Goal: Information Seeking & Learning: Understand process/instructions

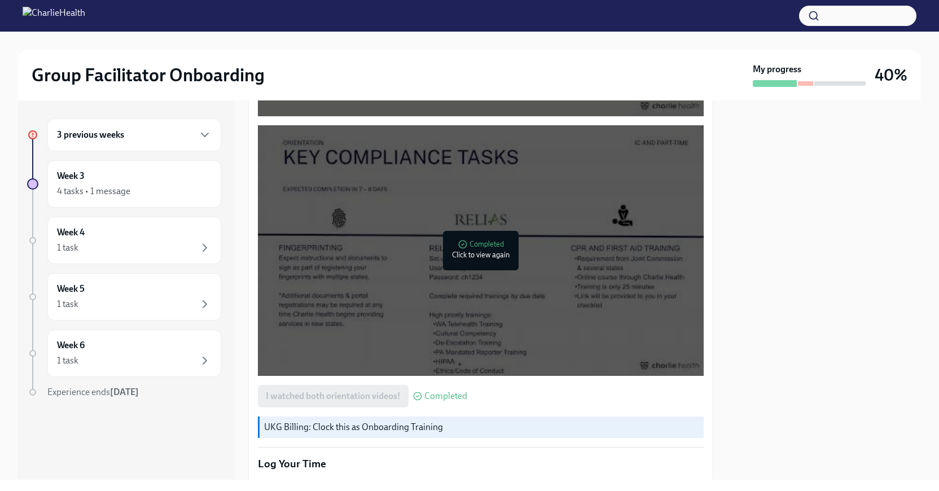
scroll to position [850, 0]
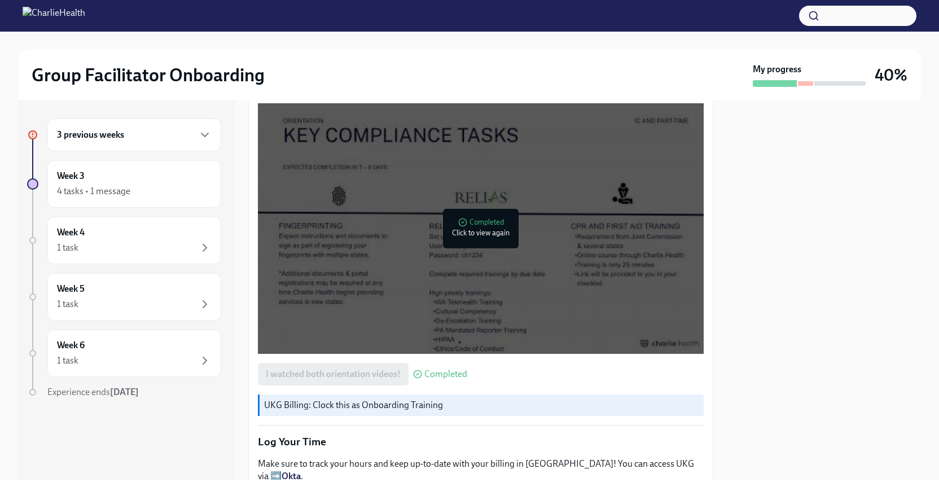
click at [161, 147] on div "3 previous weeks" at bounding box center [134, 134] width 174 height 33
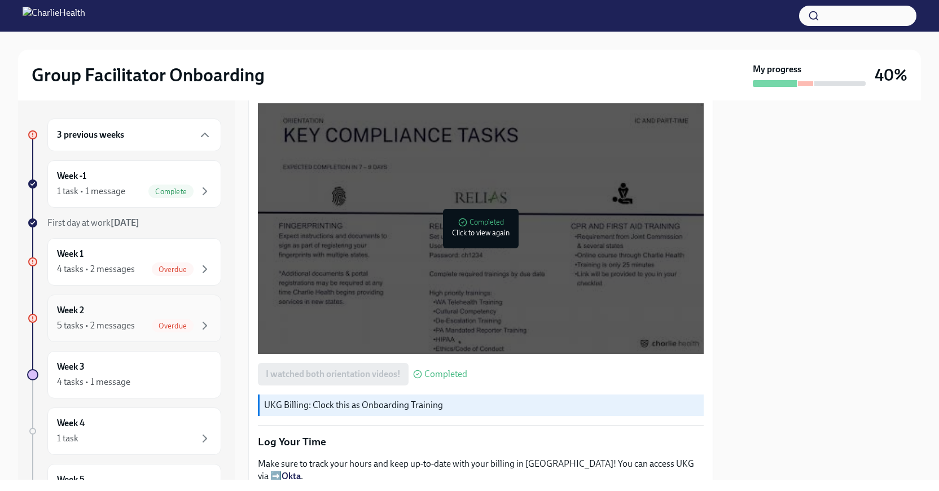
click at [181, 322] on span "Overdue" at bounding box center [173, 326] width 42 height 8
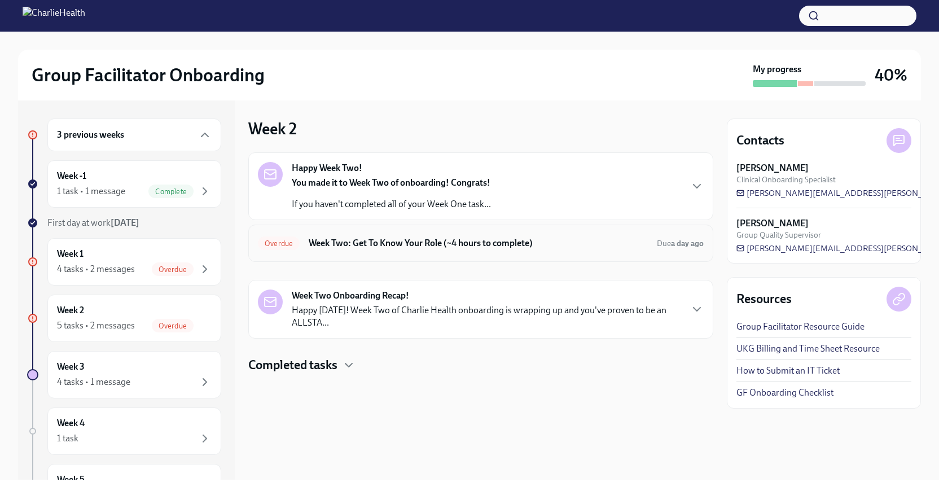
click at [408, 249] on div "Overdue Week Two: Get To Know Your Role (~4 hours to complete) Due a day ago" at bounding box center [481, 243] width 446 height 18
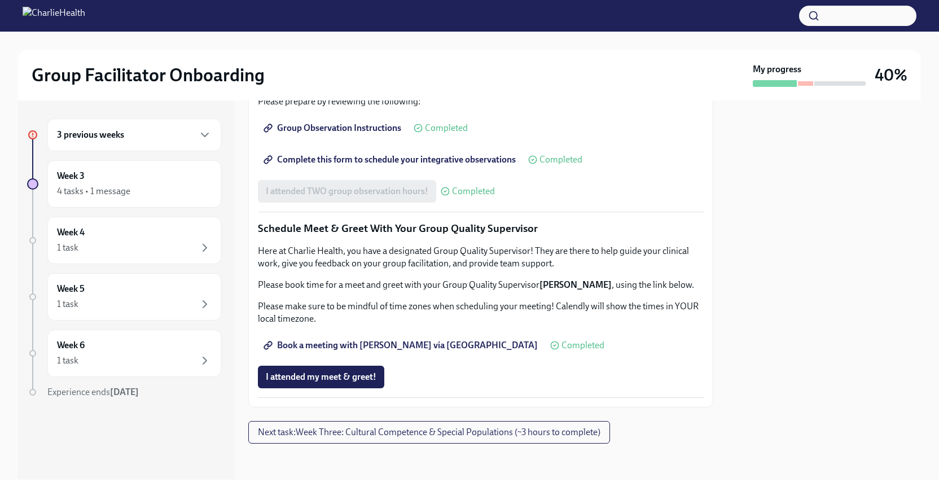
scroll to position [1044, 0]
click at [398, 345] on span "Book a meeting with [PERSON_NAME] via [GEOGRAPHIC_DATA]" at bounding box center [402, 345] width 272 height 11
click at [216, 131] on div "3 previous weeks" at bounding box center [134, 134] width 174 height 33
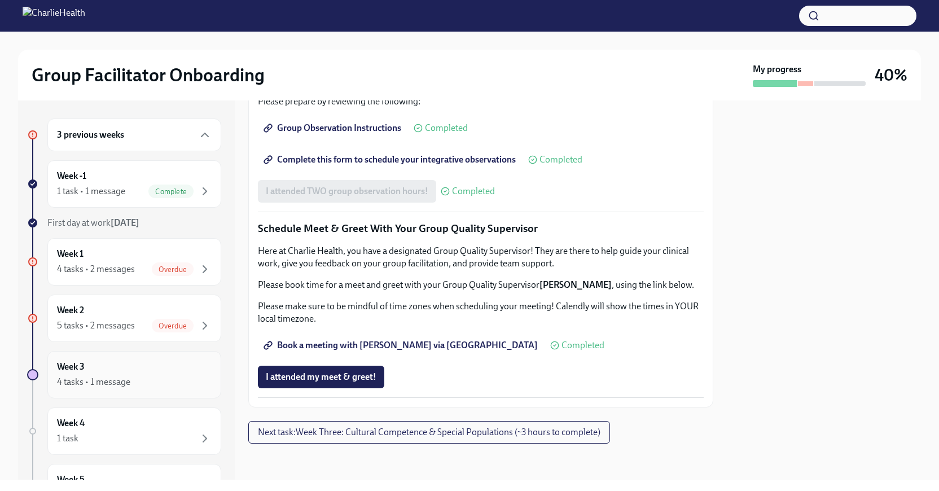
click at [172, 375] on div "4 tasks • 1 message" at bounding box center [134, 382] width 155 height 14
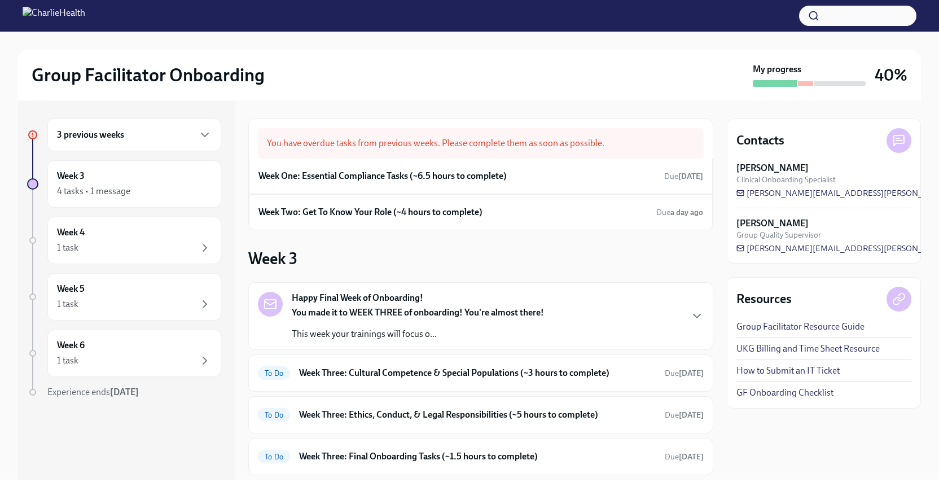
scroll to position [8, 0]
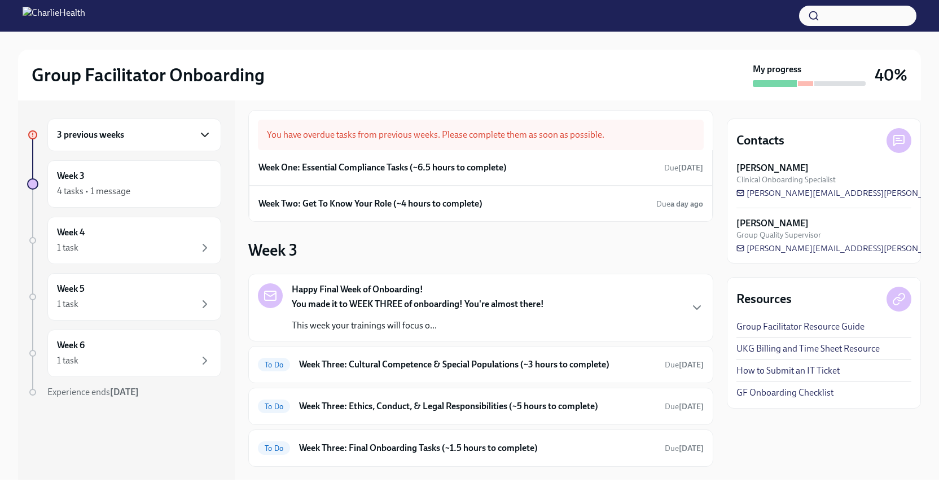
click at [201, 138] on icon "button" at bounding box center [205, 135] width 14 height 14
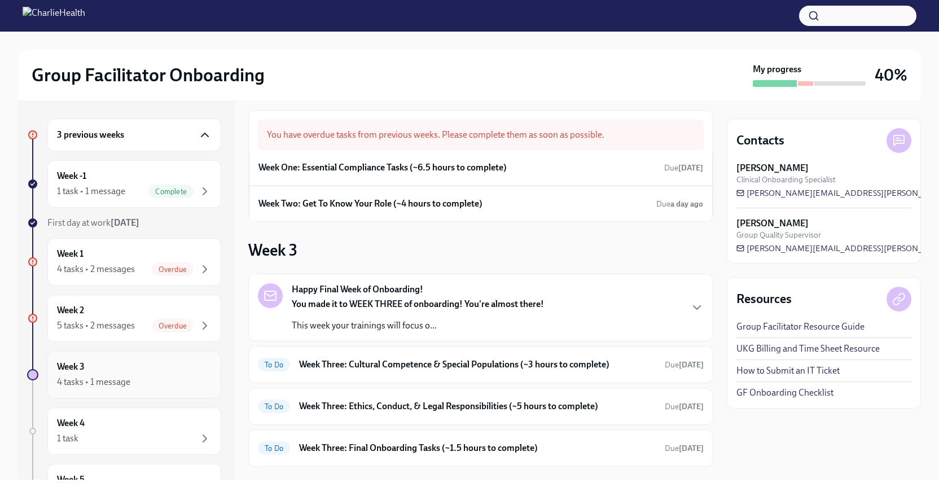
click at [186, 367] on div "Week 3 4 tasks • 1 message" at bounding box center [134, 374] width 155 height 28
click at [474, 359] on h6 "Week Three: Cultural Competence & Special Populations (~3 hours to complete)" at bounding box center [477, 364] width 357 height 12
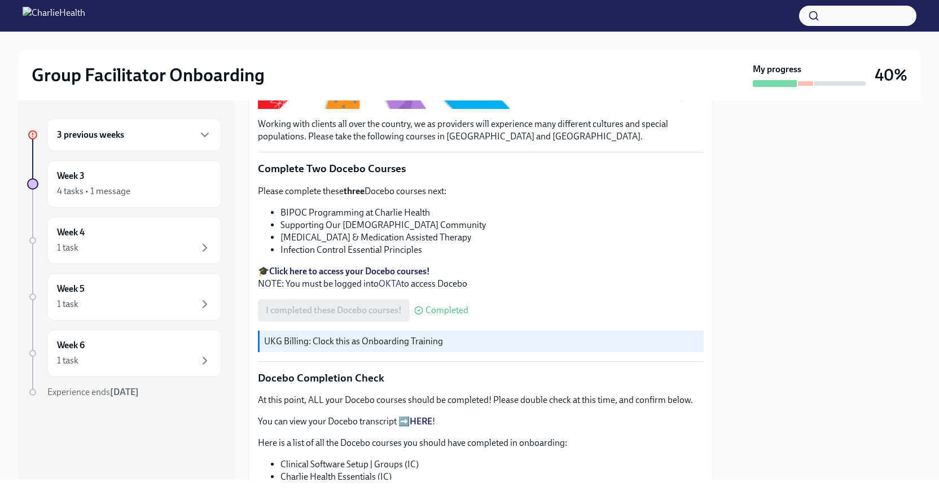
scroll to position [340, 0]
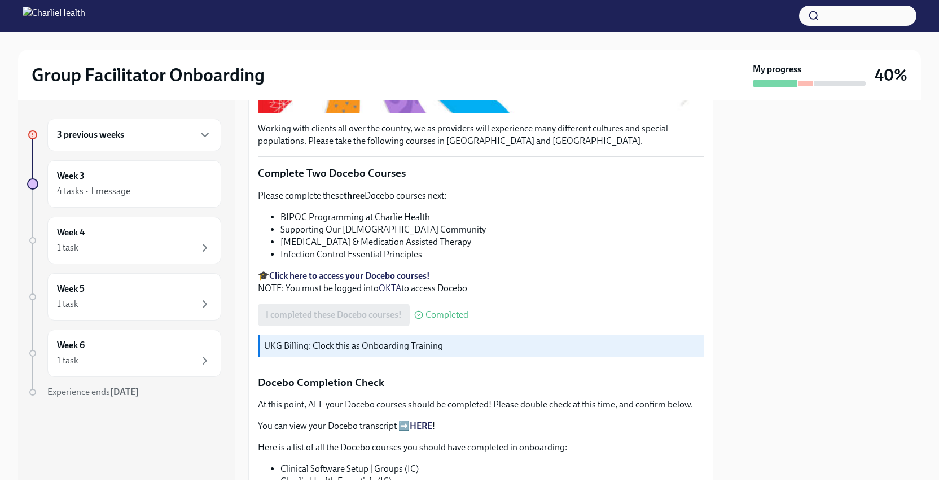
click at [424, 426] on link "HERE" at bounding box center [421, 425] width 23 height 11
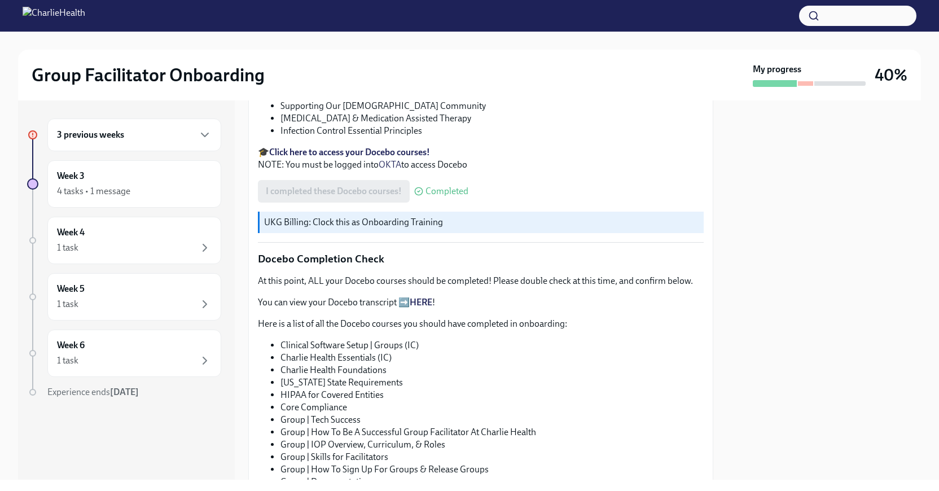
scroll to position [310, 0]
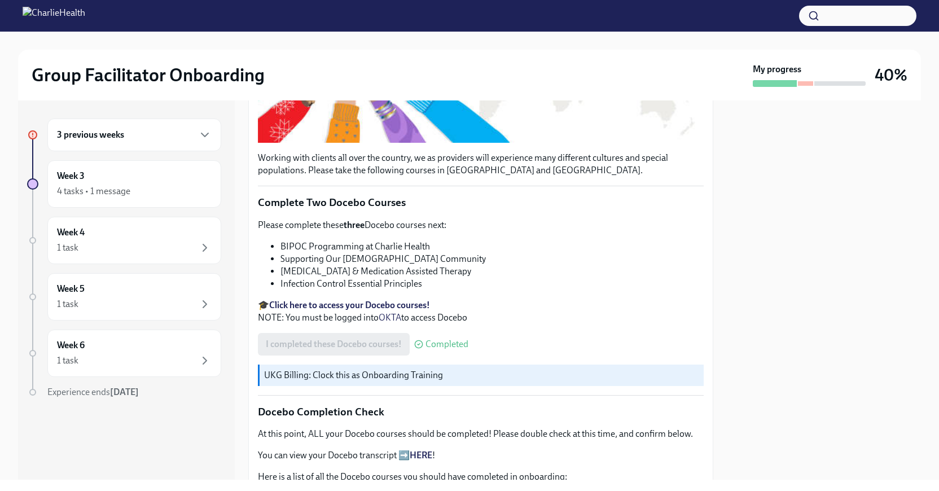
click at [389, 306] on strong "Click here to access your Docebo courses!" at bounding box center [349, 305] width 161 height 11
